Goal: Task Accomplishment & Management: Manage account settings

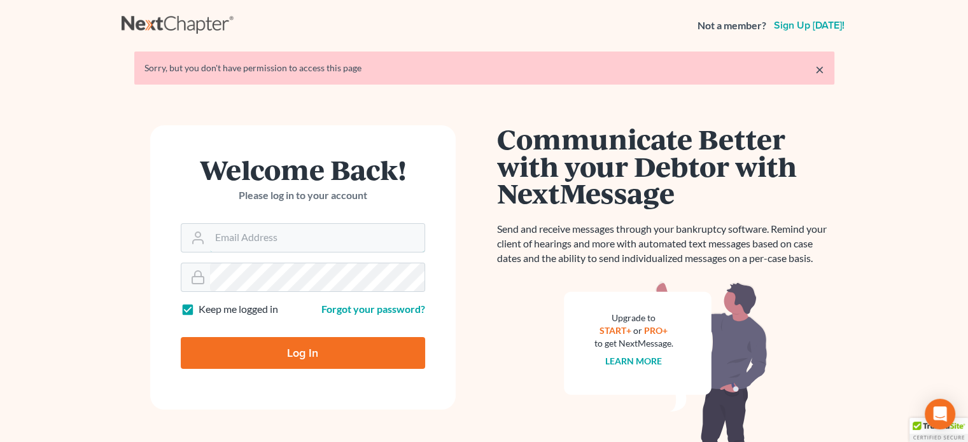
type input "[PERSON_NAME][EMAIL_ADDRESS][DOMAIN_NAME]"
click at [341, 342] on input "Log In" at bounding box center [303, 353] width 244 height 32
type input "Thinking..."
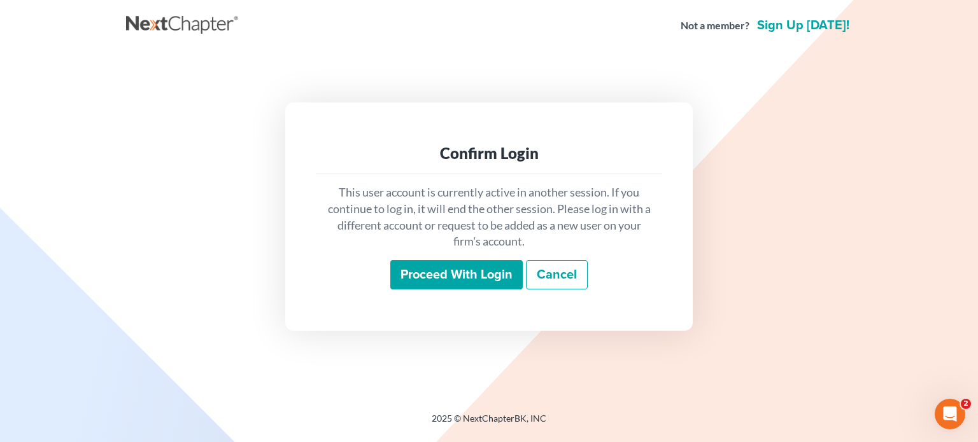
click at [467, 284] on input "Proceed with login" at bounding box center [456, 274] width 132 height 29
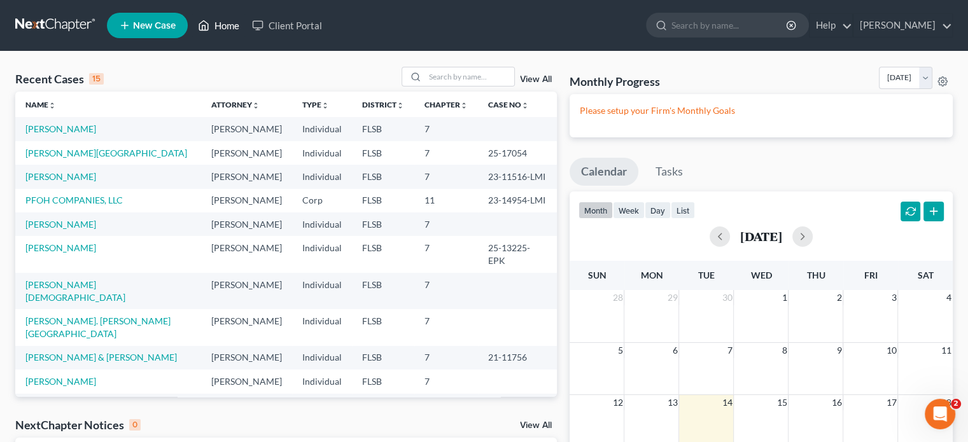
click at [212, 18] on link "Home" at bounding box center [219, 25] width 54 height 23
click at [828, 20] on link "Help" at bounding box center [831, 25] width 43 height 23
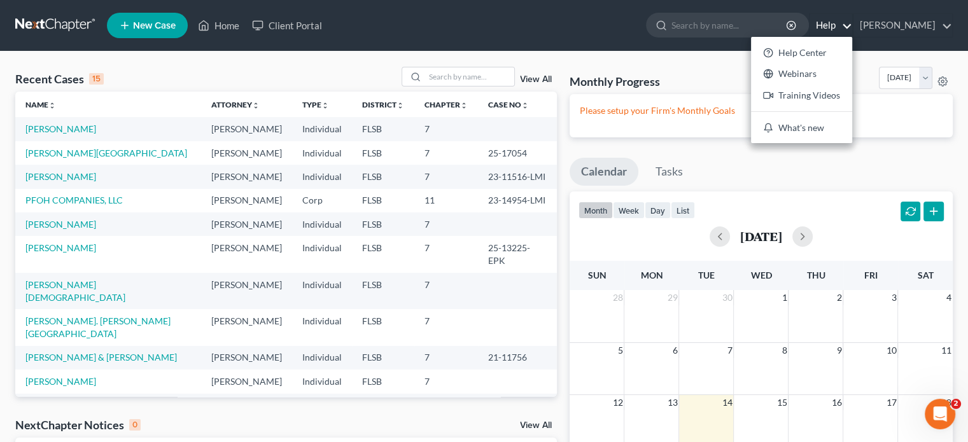
click at [649, 61] on div "Recent Cases 15 View All Name unfold_more expand_more expand_less Attorney unfo…" at bounding box center [484, 347] width 968 height 590
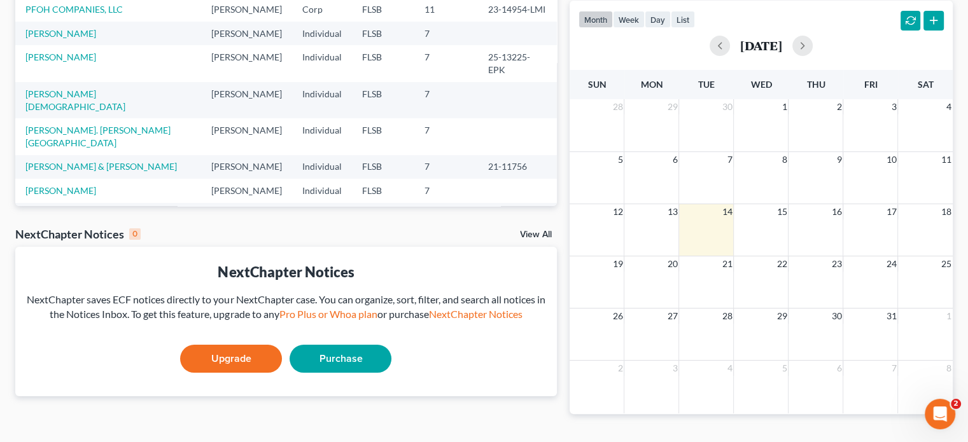
scroll to position [221, 0]
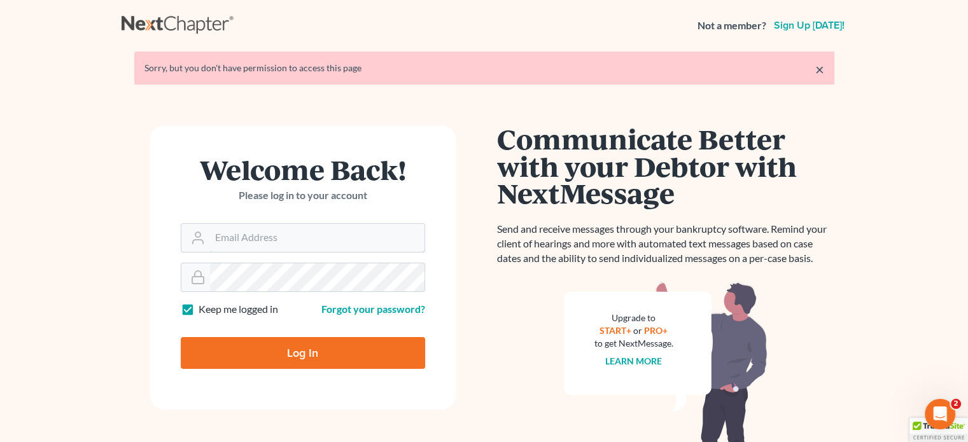
type input "lenard@gormanpa.com"
click at [325, 355] on input "Log In" at bounding box center [303, 353] width 244 height 32
type input "Thinking..."
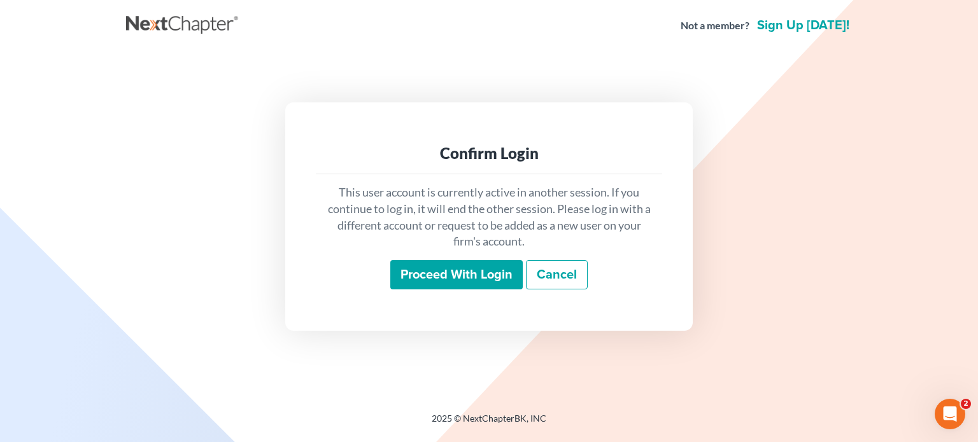
click at [434, 282] on input "Proceed with login" at bounding box center [456, 274] width 132 height 29
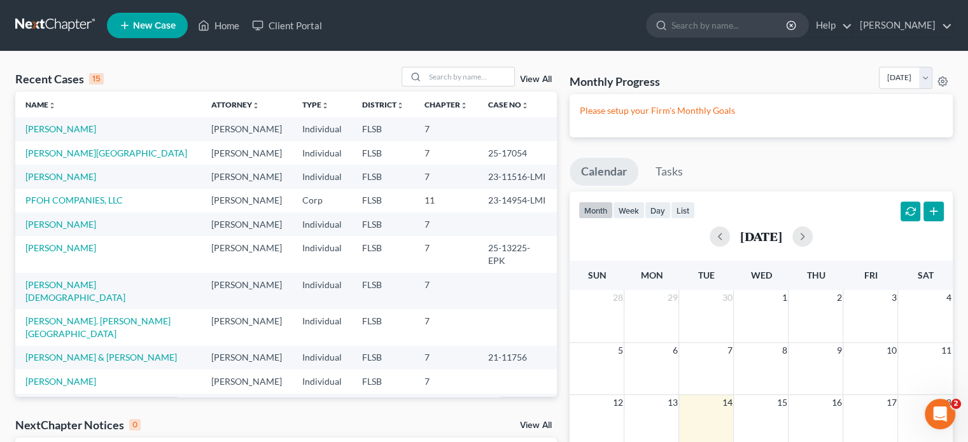
scroll to position [64, 0]
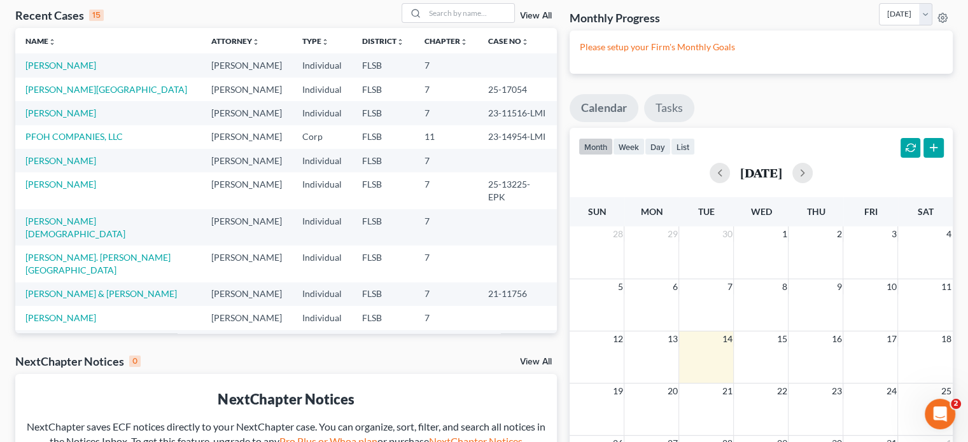
click at [670, 106] on link "Tasks" at bounding box center [669, 108] width 50 height 28
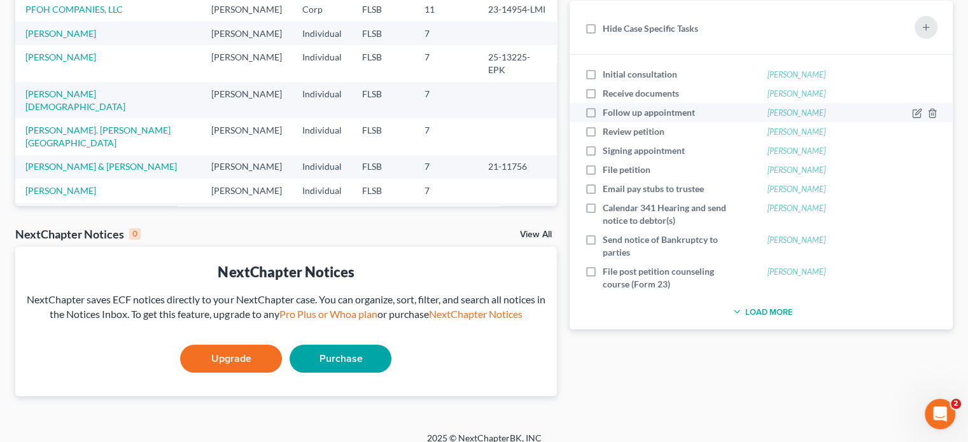
scroll to position [203, 0]
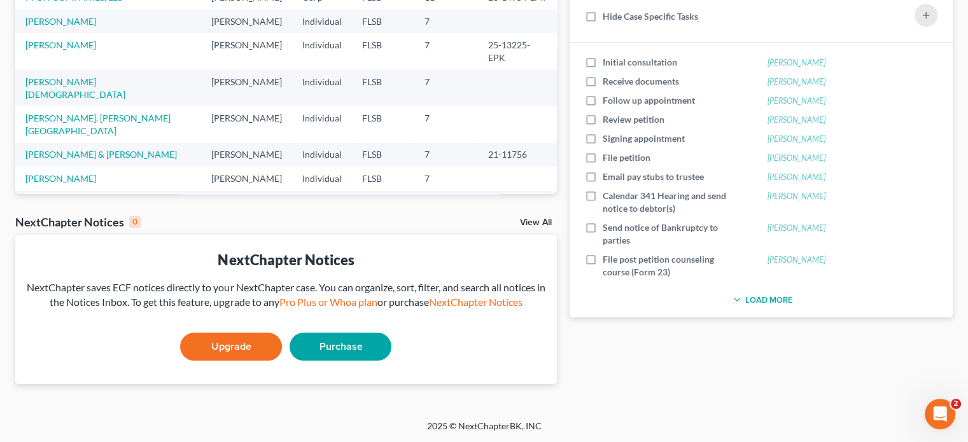
click at [742, 299] on icon "button" at bounding box center [737, 300] width 10 height 10
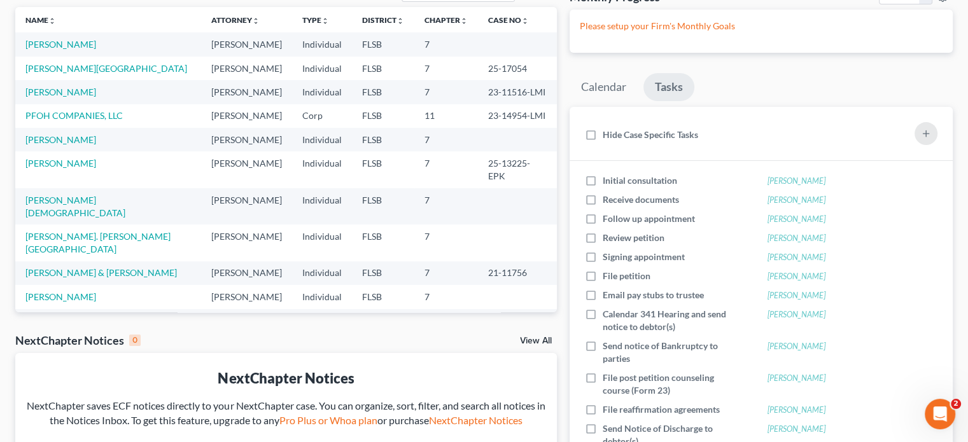
scroll to position [0, 0]
